Goal: Task Accomplishment & Management: Manage account settings

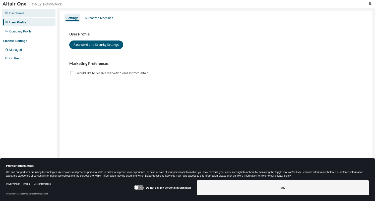
click at [23, 11] on div "Dashboard" at bounding box center [29, 13] width 54 height 8
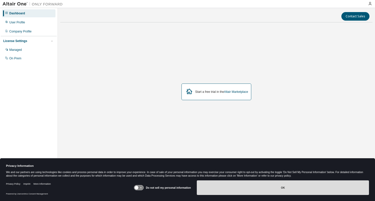
click at [266, 187] on button "OK" at bounding box center [283, 187] width 172 height 15
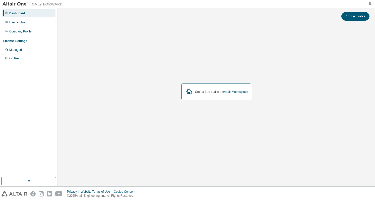
click at [369, 2] on icon "button" at bounding box center [370, 4] width 4 height 4
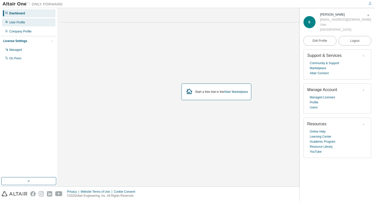
click at [11, 20] on div "User Profile" at bounding box center [29, 22] width 54 height 8
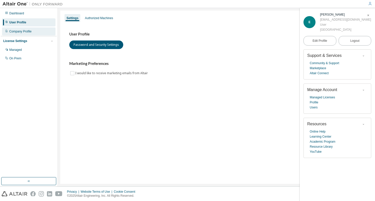
click at [19, 29] on div "Company Profile" at bounding box center [20, 31] width 22 height 4
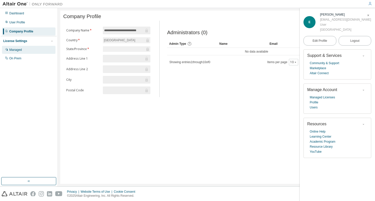
click at [20, 47] on div "Managed" at bounding box center [29, 50] width 54 height 8
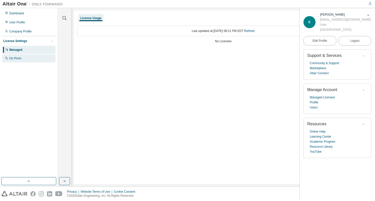
click at [22, 60] on div "On Prem" at bounding box center [29, 58] width 54 height 8
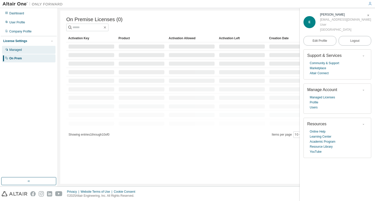
click at [22, 54] on div "Managed" at bounding box center [29, 50] width 54 height 8
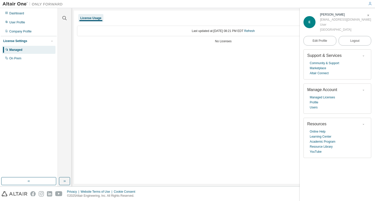
click at [91, 18] on div "License Usage" at bounding box center [90, 18] width 21 height 4
click at [60, 18] on div at bounding box center [65, 15] width 12 height 13
click at [62, 18] on icon "button" at bounding box center [65, 18] width 6 height 6
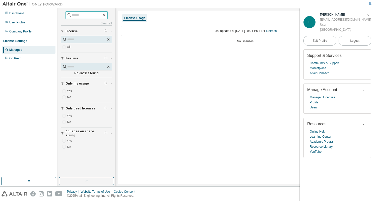
click at [75, 14] on input "text" at bounding box center [87, 15] width 30 height 5
type input "****"
click at [14, 60] on div "On Prem" at bounding box center [15, 58] width 12 height 4
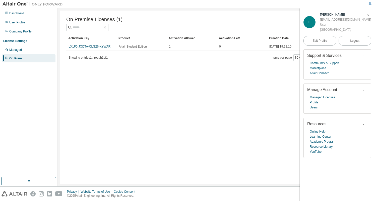
click at [368, 13] on span "button" at bounding box center [368, 15] width 5 height 8
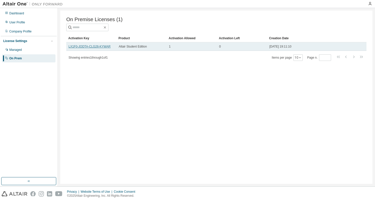
click at [87, 48] on link "LX1F0-JODTA-CLG26-KYWAR" at bounding box center [90, 47] width 42 height 4
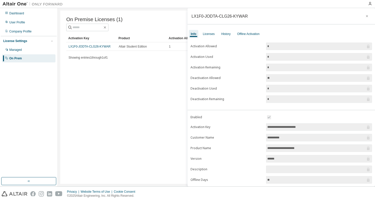
click at [310, 124] on input "**********" at bounding box center [317, 126] width 98 height 5
click at [244, 130] on form "**********" at bounding box center [282, 157] width 182 height 87
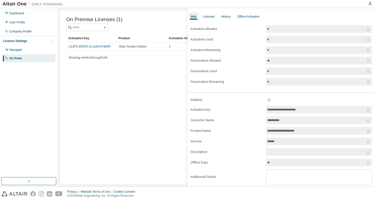
scroll to position [28, 0]
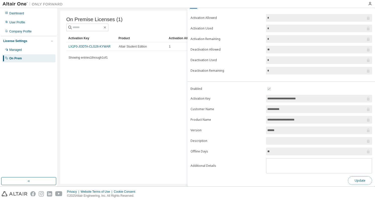
click at [360, 180] on button "Update" at bounding box center [360, 180] width 24 height 9
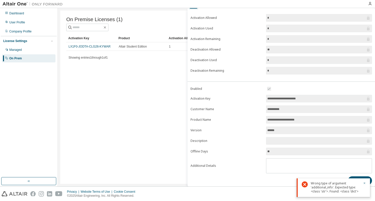
click at [368, 183] on div "Wrong type of argument 'additional_info'. Expected type: <class 'str'>. Found: …" at bounding box center [333, 187] width 73 height 19
click at [366, 183] on icon "button" at bounding box center [364, 182] width 3 height 3
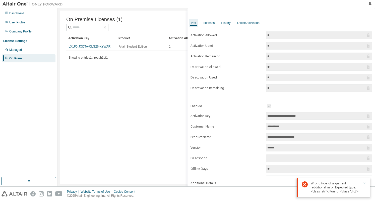
scroll to position [0, 0]
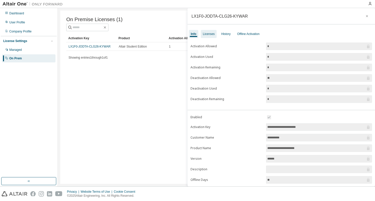
click at [213, 33] on div "Licenses" at bounding box center [209, 34] width 12 height 4
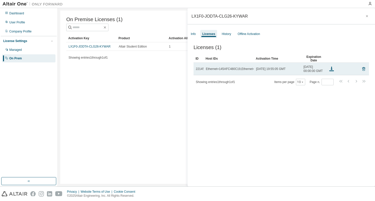
click at [233, 71] on div "Ethernet=145AFC480C19,Ethernet=145AFC480C1A" at bounding box center [241, 69] width 71 height 4
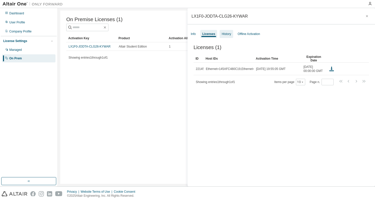
click at [220, 33] on div "History" at bounding box center [226, 34] width 13 height 8
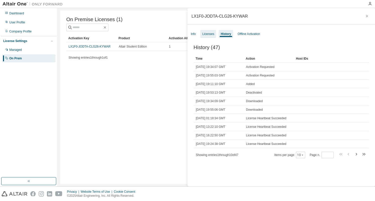
click at [215, 34] on div "Licenses" at bounding box center [208, 34] width 16 height 8
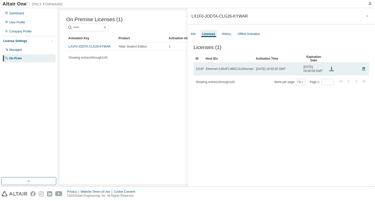
click at [330, 72] on icon at bounding box center [332, 69] width 6 height 6
click at [334, 72] on icon at bounding box center [332, 69] width 6 height 6
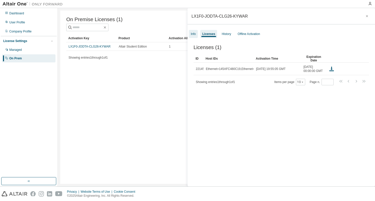
click at [196, 34] on div "Info" at bounding box center [193, 34] width 5 height 4
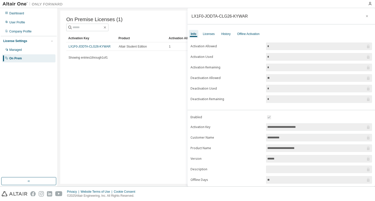
click at [313, 121] on form "**********" at bounding box center [282, 157] width 182 height 87
drag, startPoint x: 313, startPoint y: 127, endPoint x: 254, endPoint y: 127, distance: 59.0
click at [254, 127] on form "**********" at bounding box center [282, 157] width 182 height 87
click at [207, 30] on div "Licenses" at bounding box center [209, 34] width 16 height 8
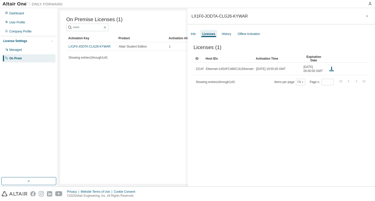
click at [227, 29] on div "Info Licenses History Offline Activation" at bounding box center [282, 33] width 188 height 9
click at [227, 34] on div "History" at bounding box center [226, 34] width 9 height 4
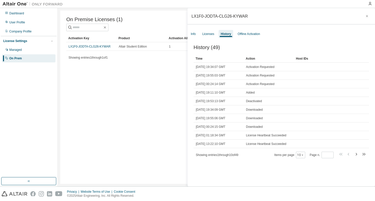
drag, startPoint x: 236, startPoint y: 38, endPoint x: 241, endPoint y: 39, distance: 4.4
click at [237, 38] on div "LX1F0-JODTA-CLG26-KYWAR Info Licenses History Offline Activation History (49) C…" at bounding box center [282, 97] width 188 height 178
click at [243, 36] on div "Offline Activation" at bounding box center [249, 34] width 26 height 8
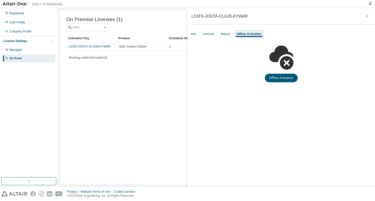
click at [218, 37] on div "Info Licenses History Offline Activation" at bounding box center [282, 33] width 188 height 9
click at [200, 35] on div "Info Licenses History Offline Activation" at bounding box center [282, 33] width 188 height 9
click at [197, 35] on div "Info" at bounding box center [193, 34] width 9 height 8
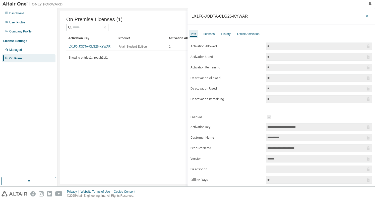
click at [366, 18] on icon "button" at bounding box center [368, 16] width 4 height 4
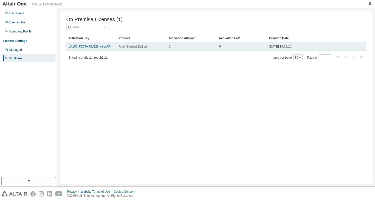
click at [188, 44] on td "1" at bounding box center [192, 46] width 50 height 9
click at [103, 47] on link "LX1F0-JODTA-CLG26-KYWAR" at bounding box center [90, 47] width 42 height 4
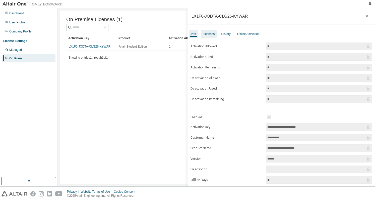
click at [212, 36] on div "Licenses" at bounding box center [209, 34] width 16 height 8
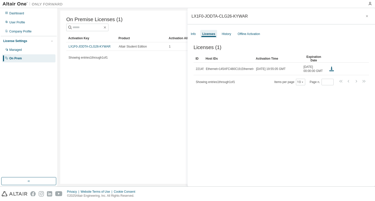
click at [205, 35] on div "Licenses" at bounding box center [209, 34] width 13 height 4
click at [202, 35] on div "Licenses" at bounding box center [208, 34] width 17 height 8
click at [197, 34] on div "Info" at bounding box center [193, 34] width 9 height 8
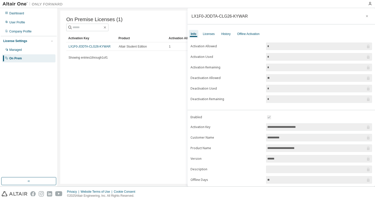
drag, startPoint x: 214, startPoint y: 83, endPoint x: 214, endPoint y: 79, distance: 3.5
click at [214, 82] on form "Activation Allowed * Activation Used * Activation Remaining * Deactivation Allo…" at bounding box center [282, 72] width 182 height 60
click at [214, 77] on label "Deactivation Allowed" at bounding box center [227, 78] width 73 height 4
drag, startPoint x: 310, startPoint y: 76, endPoint x: 250, endPoint y: 58, distance: 62.1
click at [309, 76] on input "**" at bounding box center [317, 77] width 98 height 5
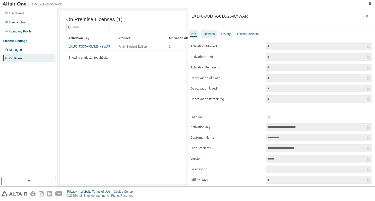
click at [207, 32] on div "Licenses" at bounding box center [209, 34] width 12 height 4
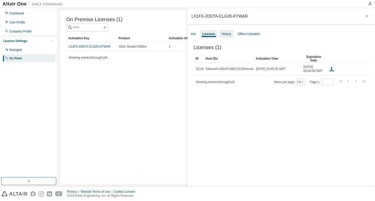
click at [229, 36] on div "History" at bounding box center [226, 34] width 9 height 4
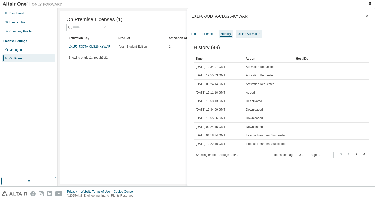
click at [240, 35] on div "Offline Activation" at bounding box center [249, 34] width 22 height 4
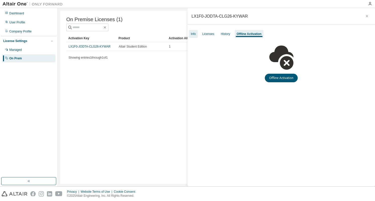
click at [196, 34] on div "Info" at bounding box center [193, 34] width 5 height 4
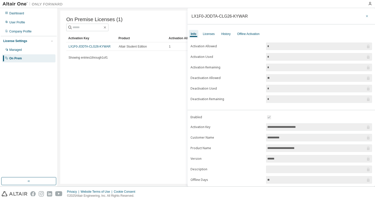
click at [363, 18] on button "button" at bounding box center [367, 16] width 8 height 8
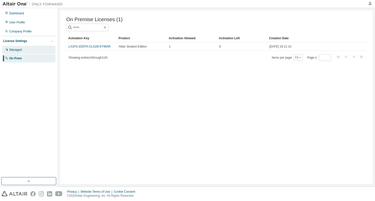
click at [21, 47] on div "Managed" at bounding box center [29, 50] width 54 height 8
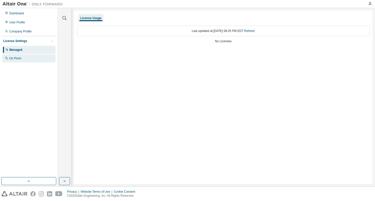
click at [36, 61] on div "On Prem" at bounding box center [29, 58] width 54 height 8
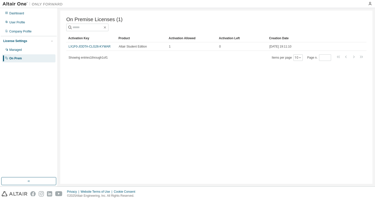
click at [34, 58] on div "On Prem" at bounding box center [29, 58] width 54 height 8
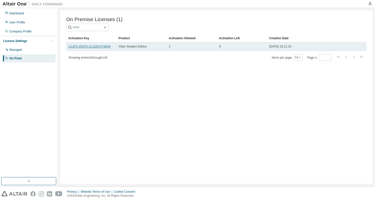
click at [98, 48] on link "LX1F0-JODTA-CLG26-KYWAR" at bounding box center [90, 47] width 42 height 4
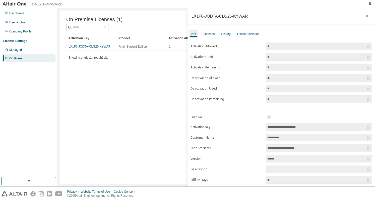
click at [211, 38] on div "**********" at bounding box center [282, 127] width 188 height 179
click at [243, 32] on div "Offline Activation" at bounding box center [248, 34] width 22 height 4
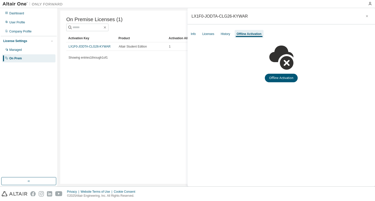
click at [233, 33] on div "Info Licenses History Offline Activation" at bounding box center [282, 33] width 188 height 9
click at [229, 34] on div "History" at bounding box center [225, 34] width 9 height 4
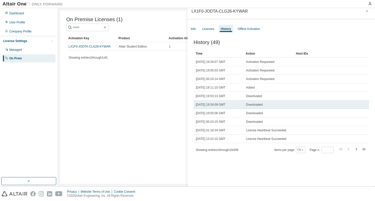
scroll to position [8, 0]
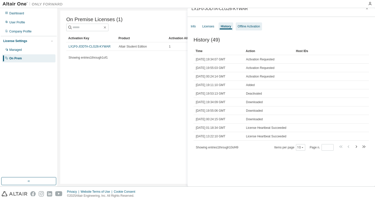
click at [250, 25] on div "Offline Activation" at bounding box center [249, 26] width 22 height 4
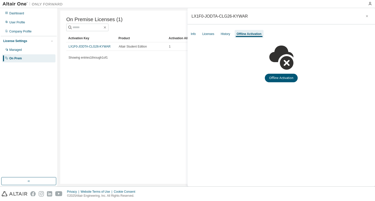
scroll to position [0, 0]
click at [229, 38] on div "History" at bounding box center [225, 34] width 13 height 8
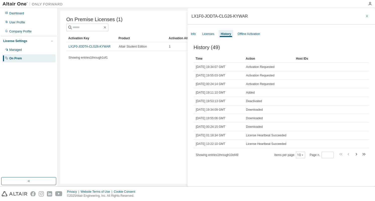
click at [367, 14] on button "button" at bounding box center [367, 16] width 8 height 8
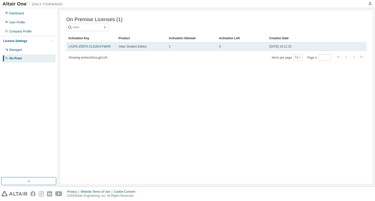
click at [279, 47] on span "[DATE] 19:11:10" at bounding box center [281, 46] width 22 height 4
click at [172, 48] on div "1" at bounding box center [192, 46] width 46 height 4
click at [152, 47] on div "Altair Student Edition" at bounding box center [142, 46] width 46 height 4
click at [225, 43] on td "0" at bounding box center [242, 46] width 50 height 9
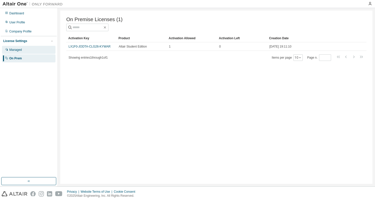
click at [26, 52] on div "Managed" at bounding box center [29, 50] width 54 height 8
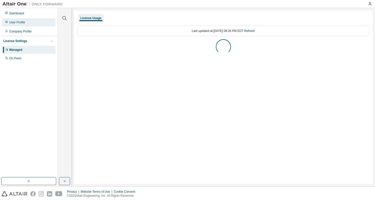
click at [21, 26] on div "Dashboard User Profile Company Profile License Settings Managed On Prem" at bounding box center [29, 36] width 56 height 54
click at [20, 23] on div "User Profile" at bounding box center [17, 22] width 16 height 4
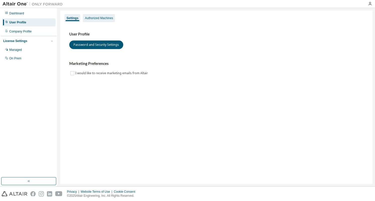
click at [105, 19] on div "Authorized Machines" at bounding box center [99, 18] width 28 height 4
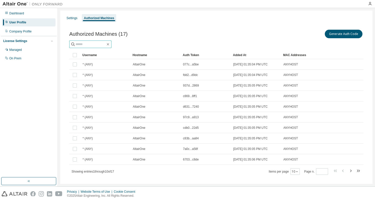
click at [104, 42] on input "text" at bounding box center [91, 44] width 30 height 5
click at [114, 39] on div "Authorized Machines (17) Generate Auth Code" at bounding box center [216, 34] width 294 height 11
click at [344, 36] on button "Generate Auth Code" at bounding box center [344, 34] width 38 height 9
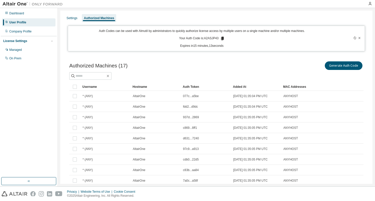
click at [358, 37] on icon at bounding box center [359, 37] width 3 height 3
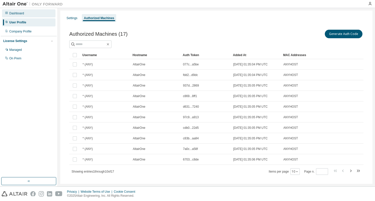
click at [19, 15] on div "Dashboard" at bounding box center [16, 13] width 15 height 4
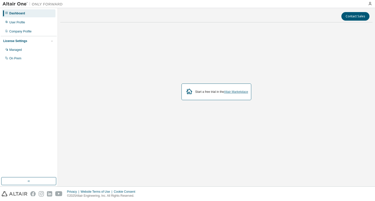
click at [231, 90] on link "Altair Marketplace" at bounding box center [236, 92] width 24 height 4
